Goal: Find specific page/section: Find specific page/section

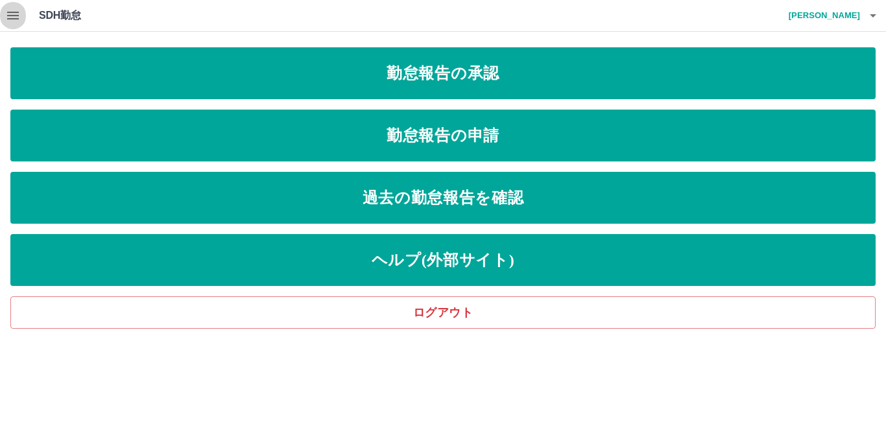
click at [15, 17] on icon "button" at bounding box center [13, 16] width 16 height 16
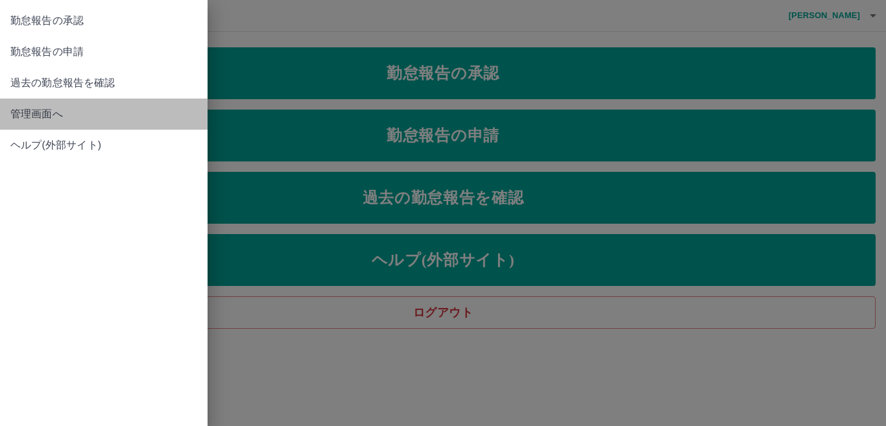
click at [40, 116] on span "管理画面へ" at bounding box center [103, 114] width 187 height 16
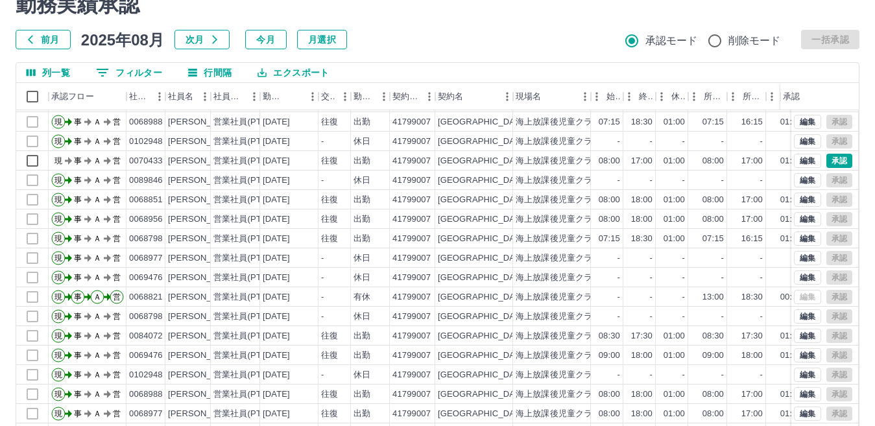
scroll to position [122, 0]
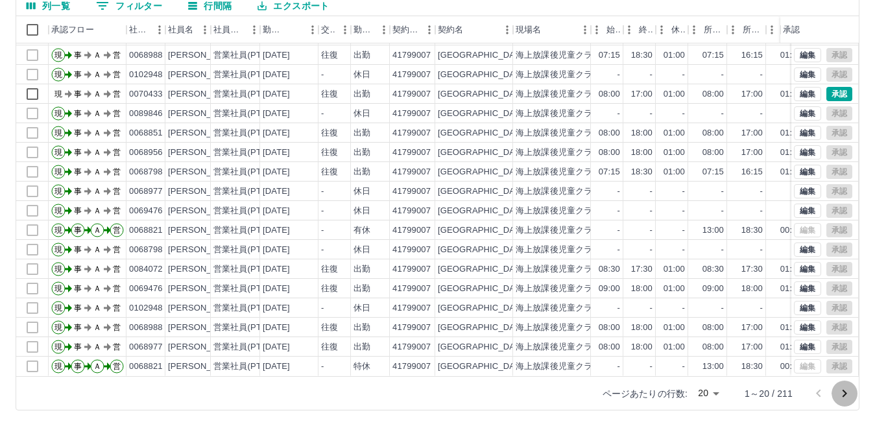
click at [847, 392] on icon "次のページへ" at bounding box center [844, 394] width 16 height 16
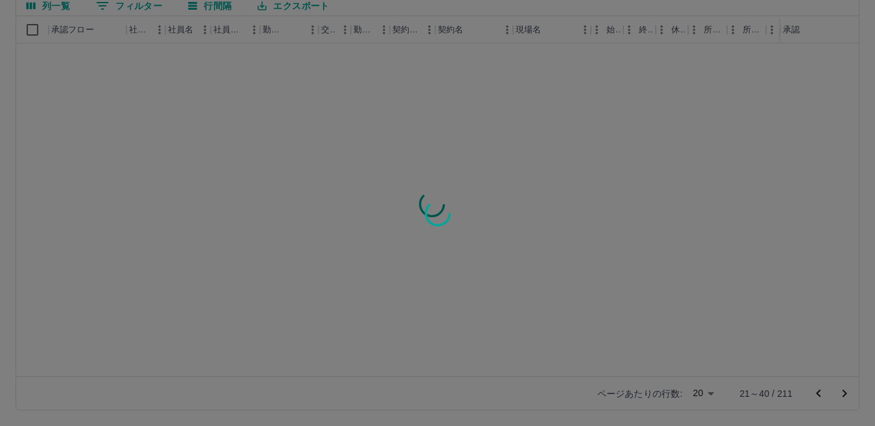
scroll to position [0, 0]
